Goal: Find specific page/section: Find specific page/section

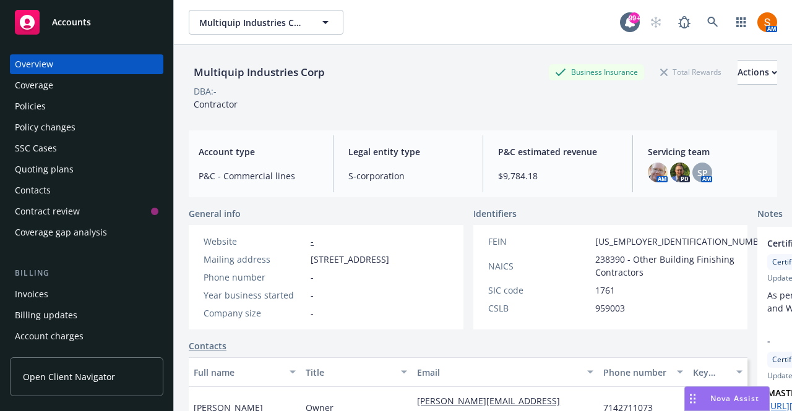
click at [707, 18] on icon at bounding box center [712, 22] width 11 height 11
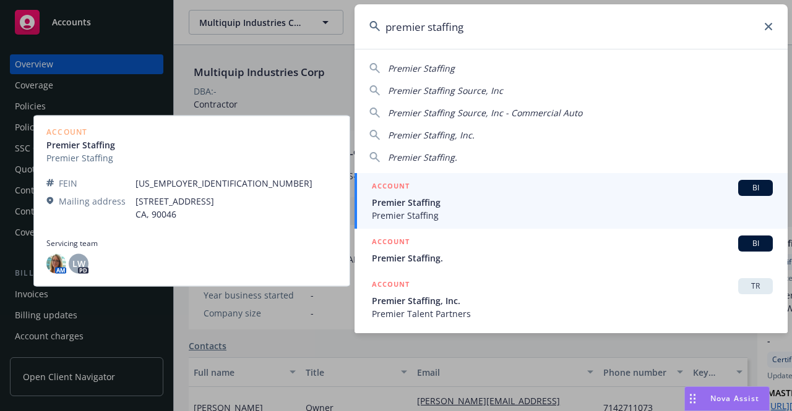
type input "premier staffing"
click at [427, 202] on span "Premier Staffing" at bounding box center [572, 202] width 401 height 13
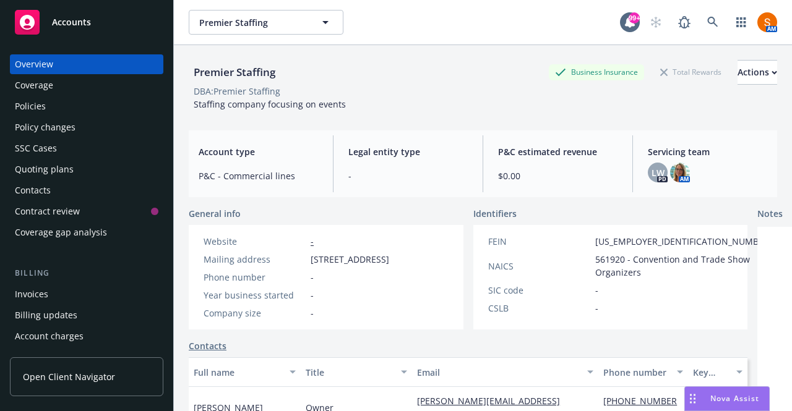
click at [66, 105] on div "Policies" at bounding box center [87, 107] width 144 height 20
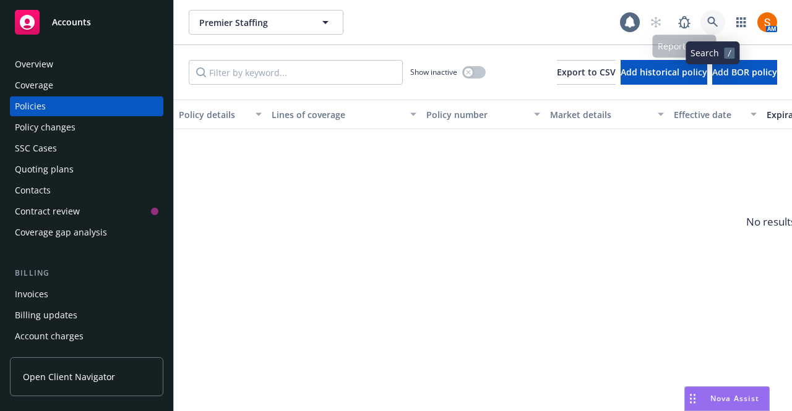
click at [709, 22] on icon at bounding box center [712, 22] width 11 height 11
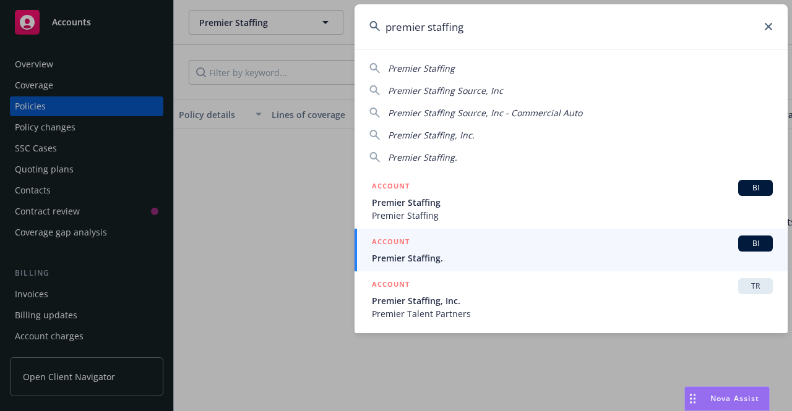
click at [482, 22] on input "premier staffing" at bounding box center [570, 26] width 433 height 45
paste input "CA43602371"
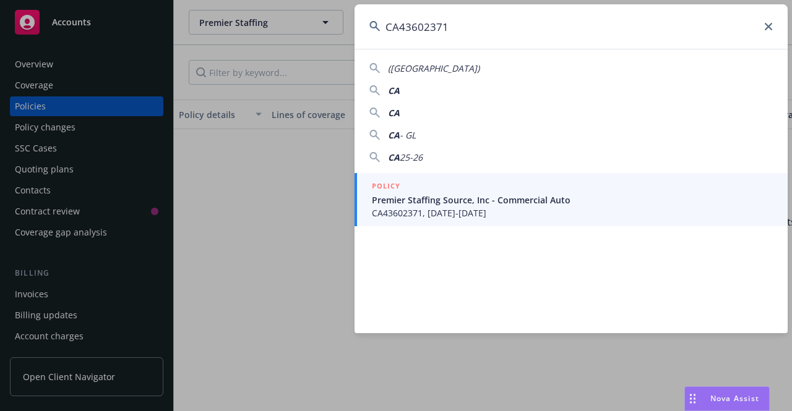
type input "CA43602371"
click at [434, 202] on span "Premier Staffing Source, Inc - Commercial Auto" at bounding box center [572, 200] width 401 height 13
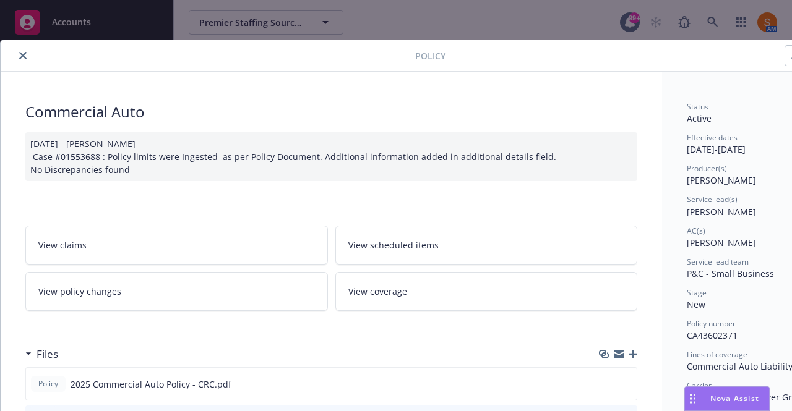
click at [24, 58] on icon "close" at bounding box center [22, 55] width 7 height 7
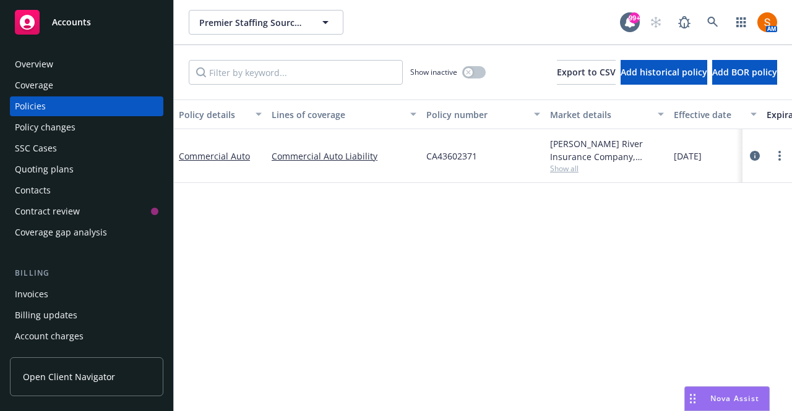
click at [37, 67] on div "Overview" at bounding box center [34, 64] width 38 height 20
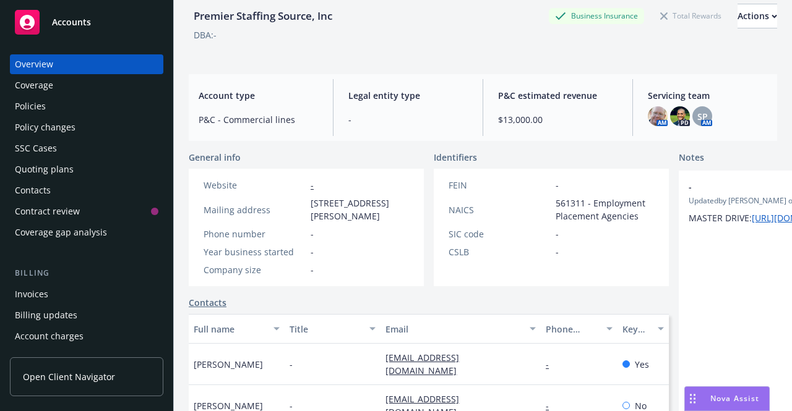
scroll to position [58, 0]
